Goal: Check status: Check status

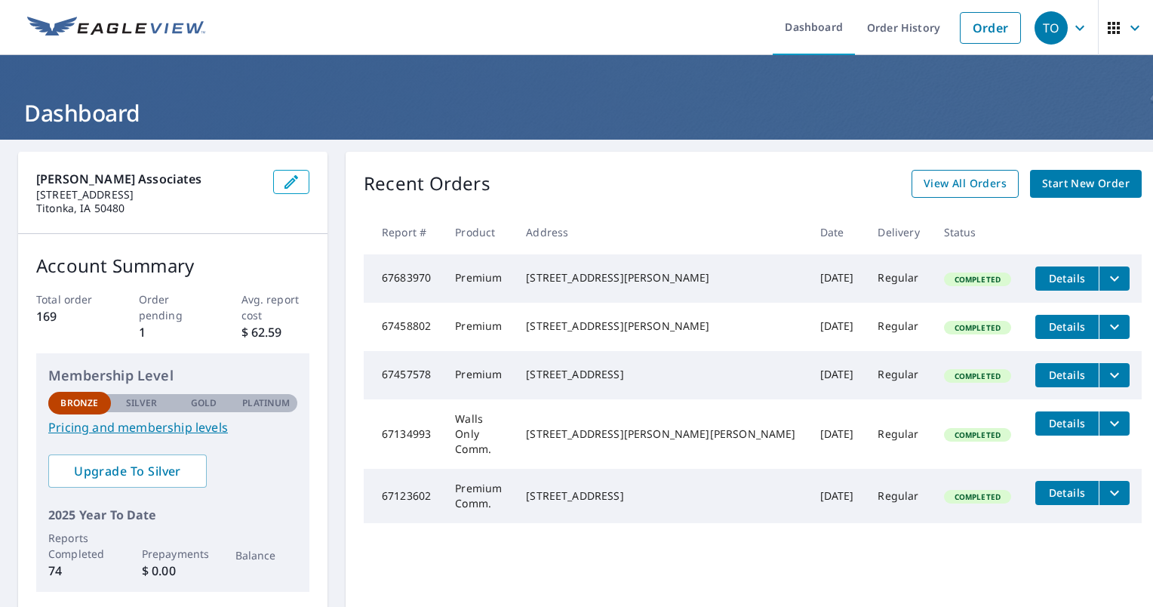
click at [941, 185] on span "View All Orders" at bounding box center [965, 183] width 83 height 19
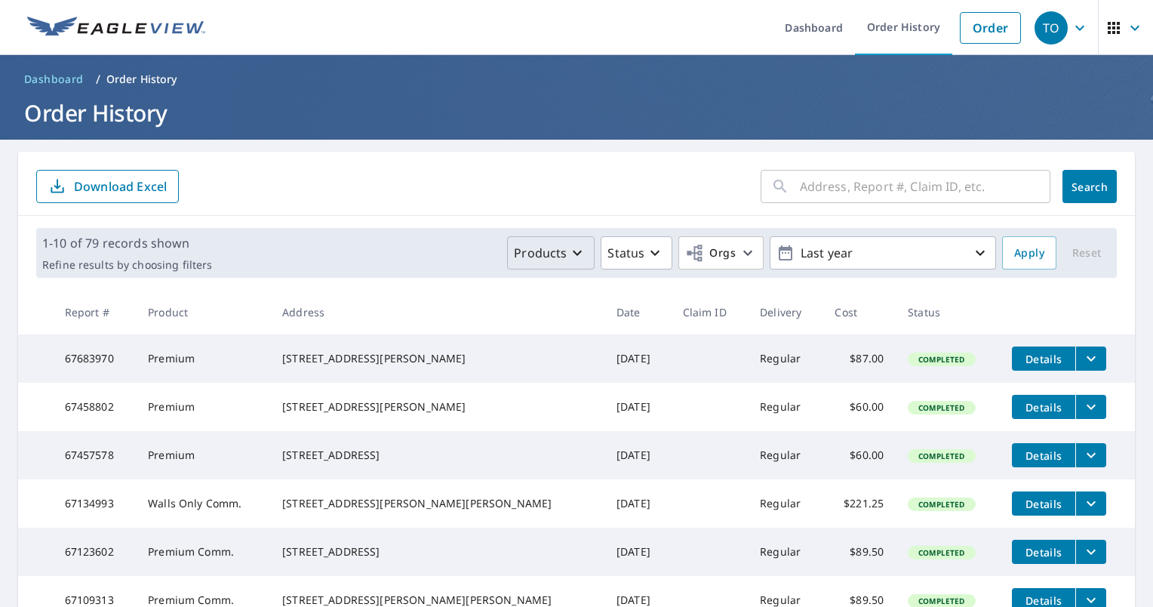
click at [573, 253] on icon "button" at bounding box center [577, 253] width 9 height 5
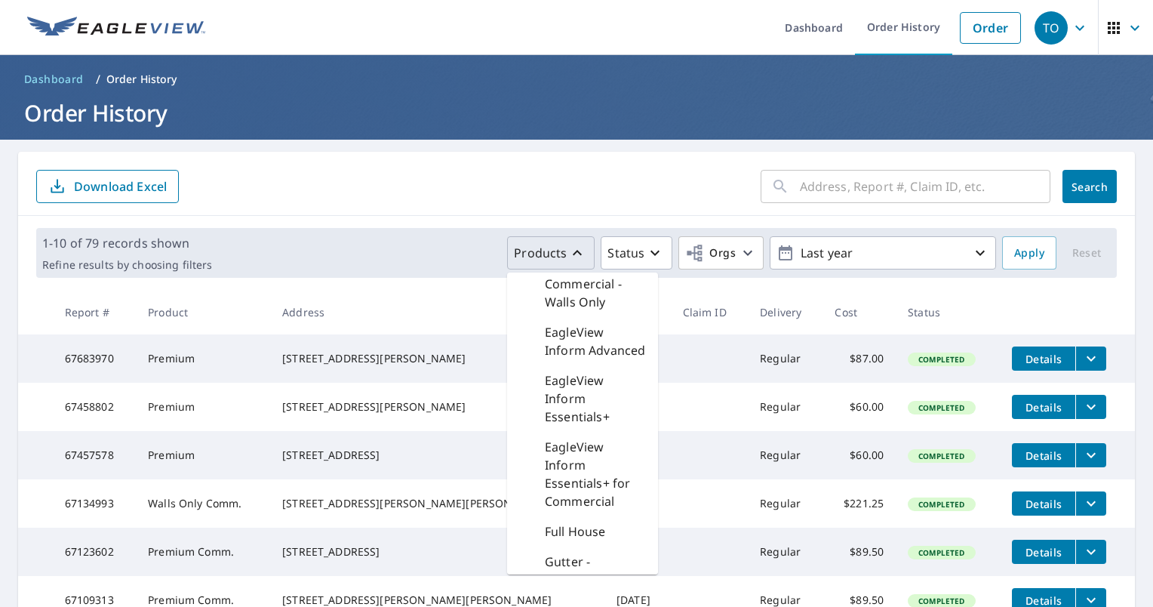
scroll to position [226, 0]
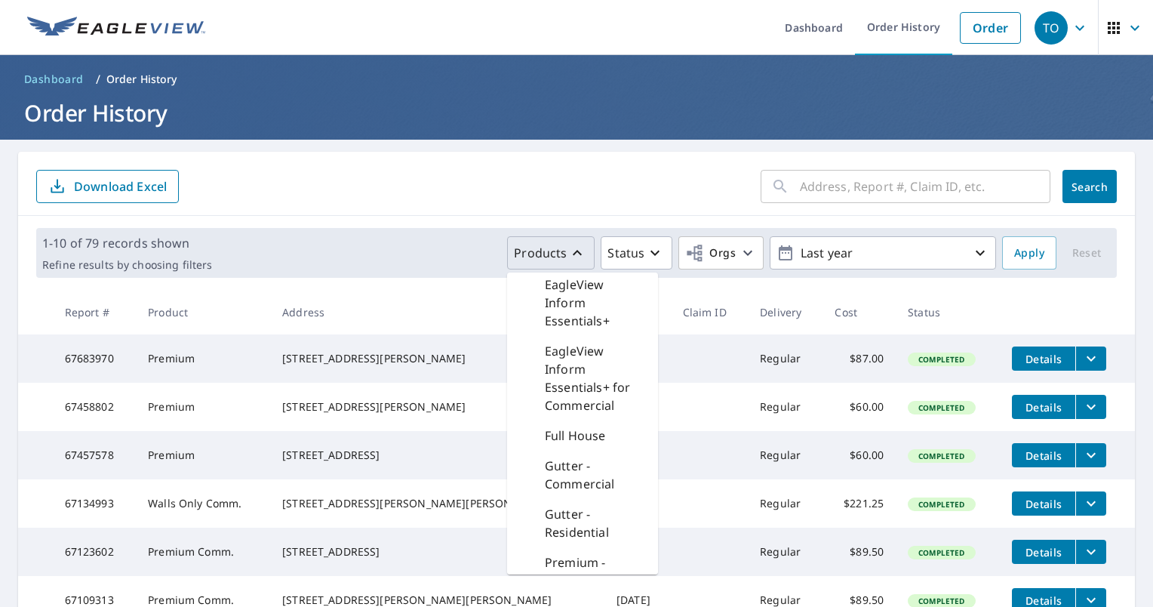
click at [574, 445] on p "Full House" at bounding box center [575, 435] width 61 height 18
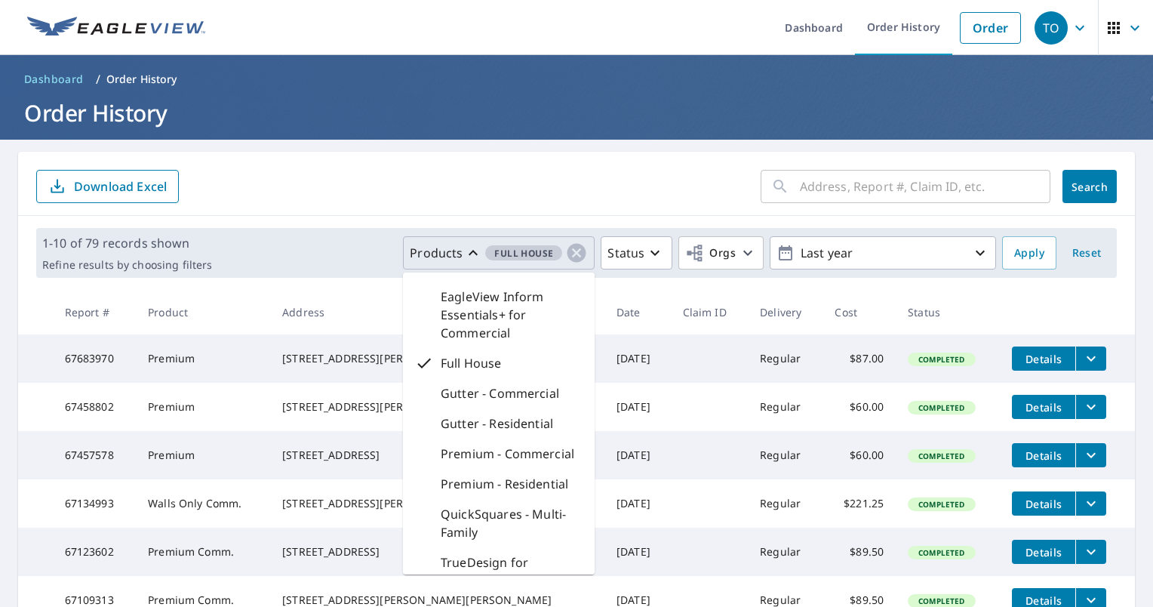
scroll to position [208, 0]
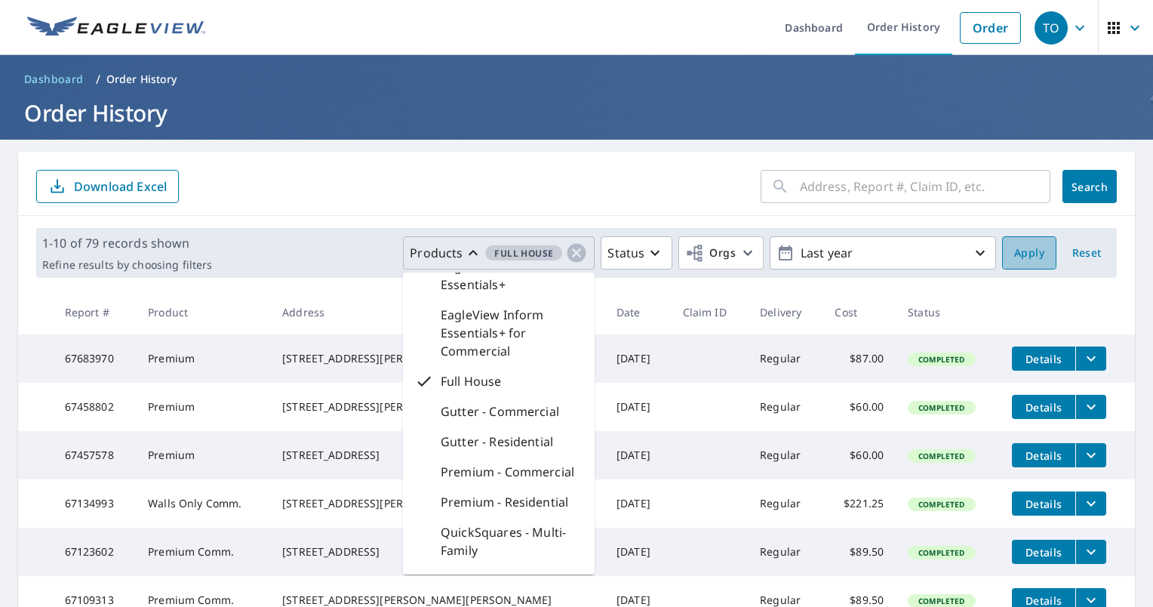
click at [1027, 254] on span "Apply" at bounding box center [1029, 253] width 30 height 19
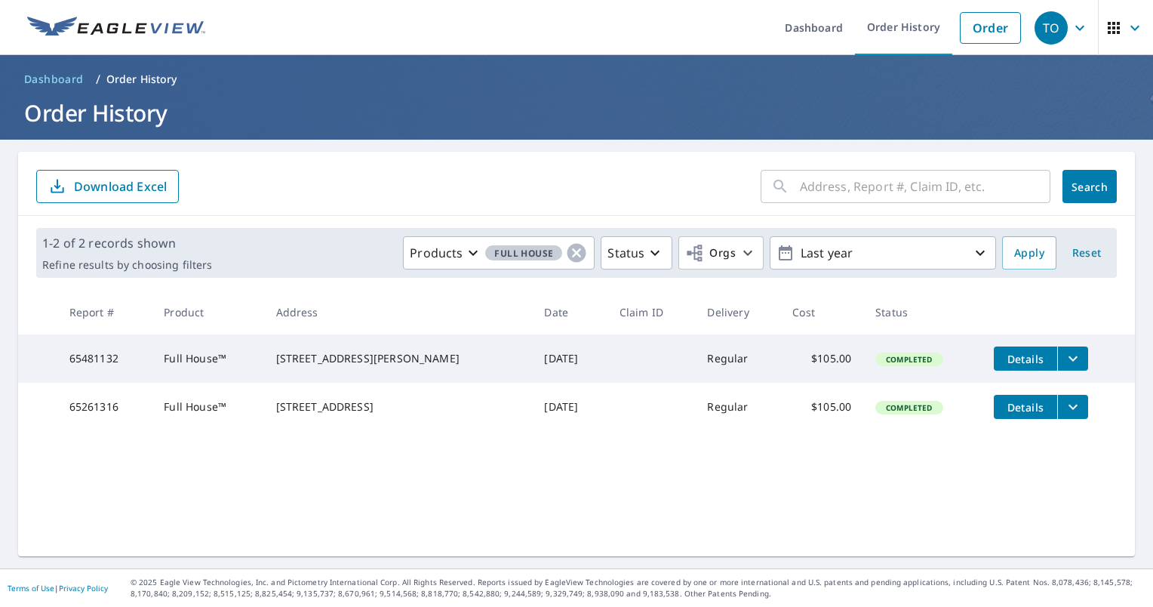
click at [1003, 365] on span "Details" at bounding box center [1025, 359] width 45 height 14
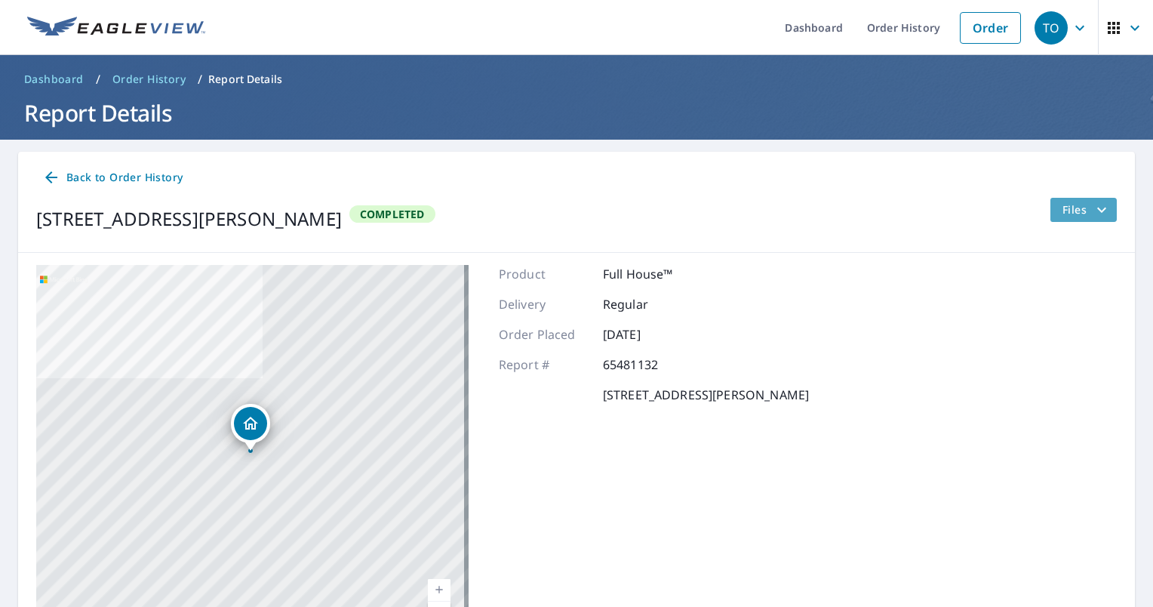
click at [1063, 216] on span "Files" at bounding box center [1087, 210] width 48 height 18
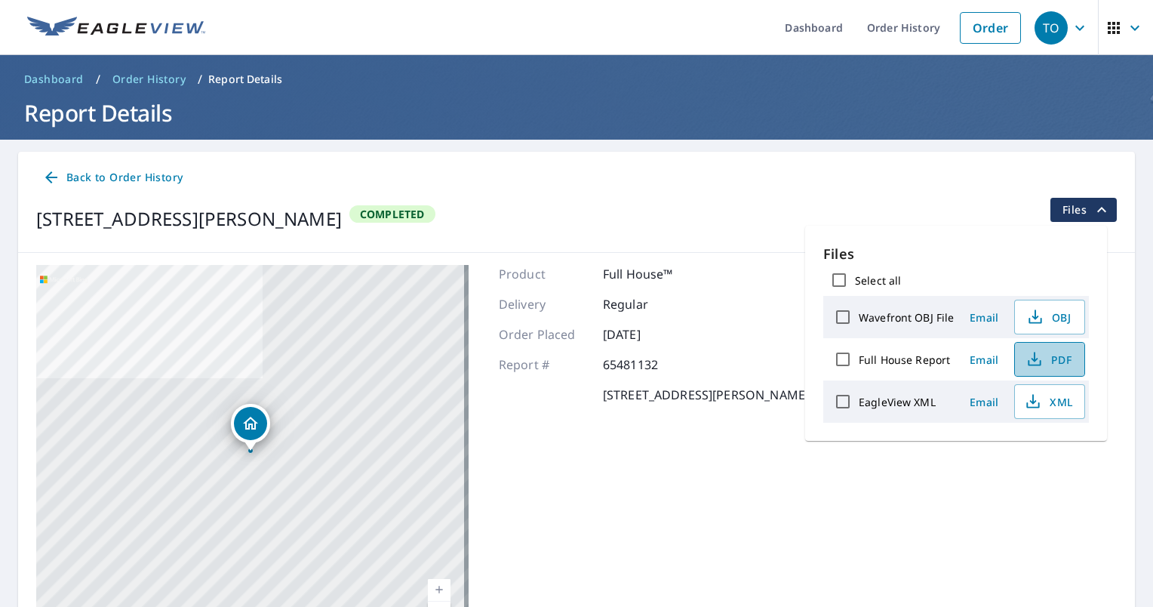
click at [1040, 363] on icon "button" at bounding box center [1035, 359] width 18 height 18
